Goal: Check status: Check status

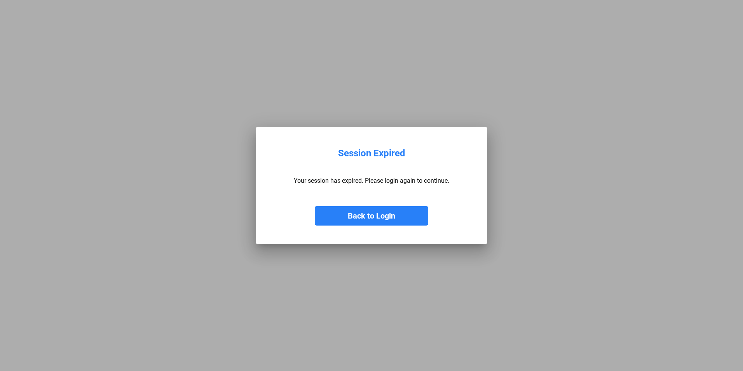
click at [362, 208] on button "Back to Login" at bounding box center [371, 215] width 113 height 19
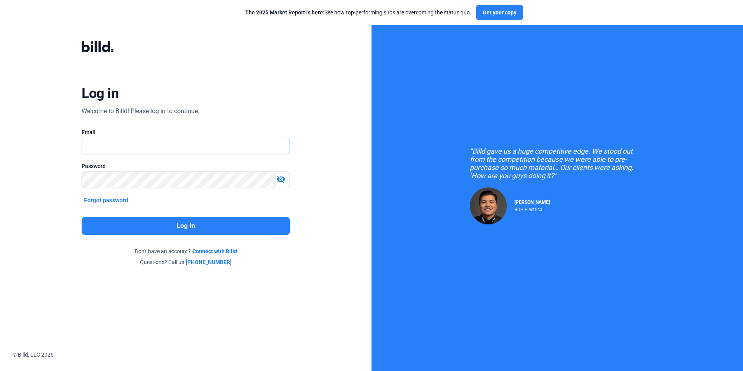
type input "[EMAIL_ADDRESS][DOMAIN_NAME]"
click at [162, 224] on button "Log in" at bounding box center [186, 226] width 208 height 18
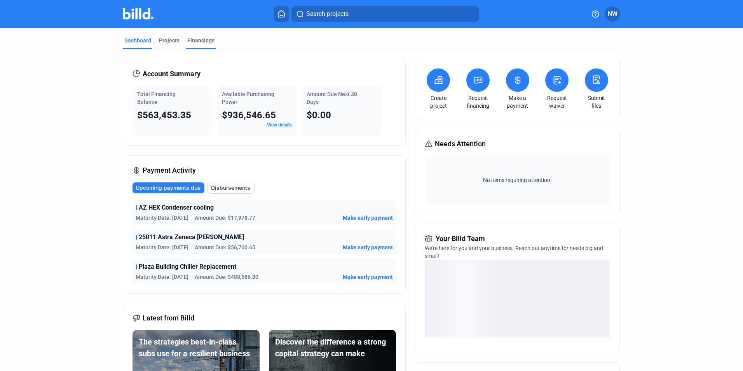
click at [190, 43] on div "Financings" at bounding box center [200, 41] width 27 height 8
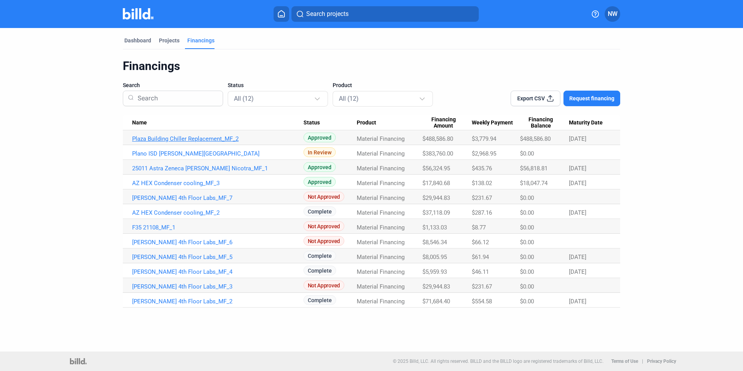
click at [213, 138] on link "Plaza Building Chiller Replacement_MF_2" at bounding box center [217, 138] width 171 height 7
click at [216, 152] on link "Plano ISD [PERSON_NAME][GEOGRAPHIC_DATA]" at bounding box center [217, 153] width 171 height 7
